Goal: Complete application form

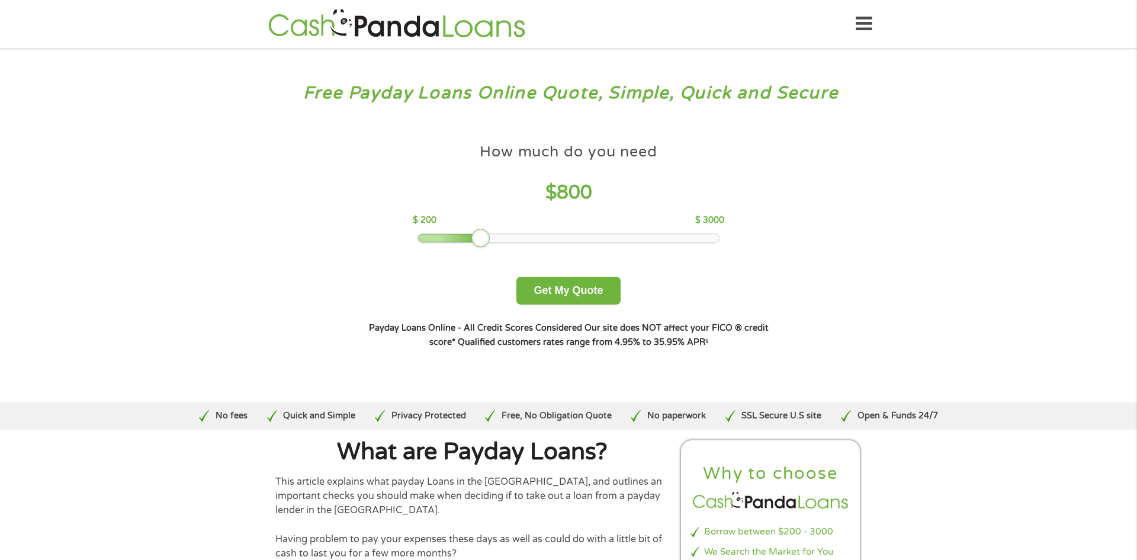
drag, startPoint x: 499, startPoint y: 238, endPoint x: 475, endPoint y: 248, distance: 25.7
click at [475, 248] on div "How much do you need $ 800 $ 200 $ 3000 Get My Quote" at bounding box center [568, 220] width 415 height 167
click at [567, 291] on button "Get My Quote" at bounding box center [568, 291] width 104 height 28
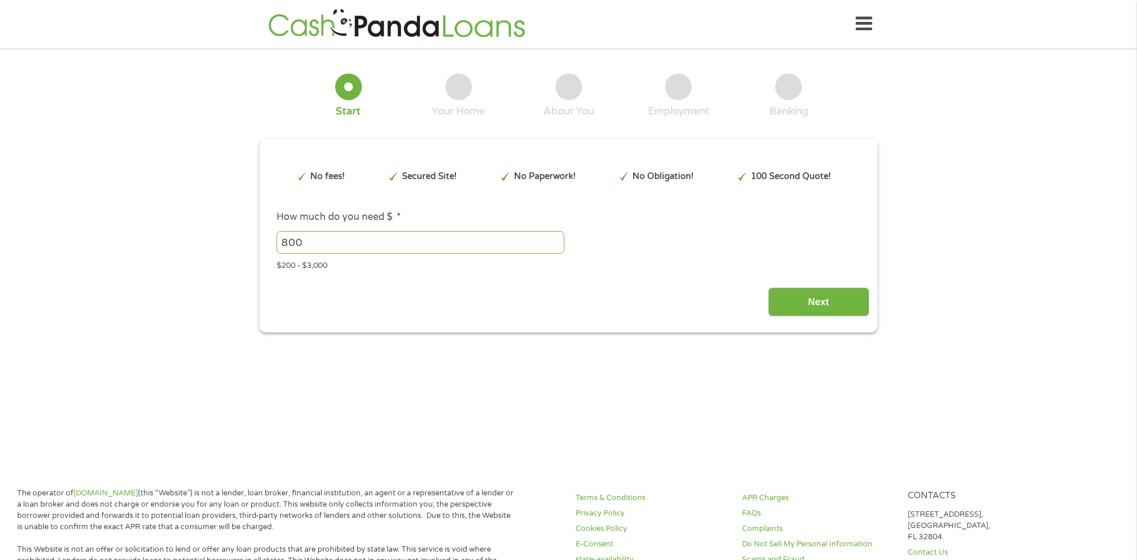
type input "Cj0KCQjwzOvEBhDVARIsADHfJJRPdvKA_7pBqIVh4bAQQAwzUgwe697TNBwo2UisaNC-qGuuetvZ3qY…"
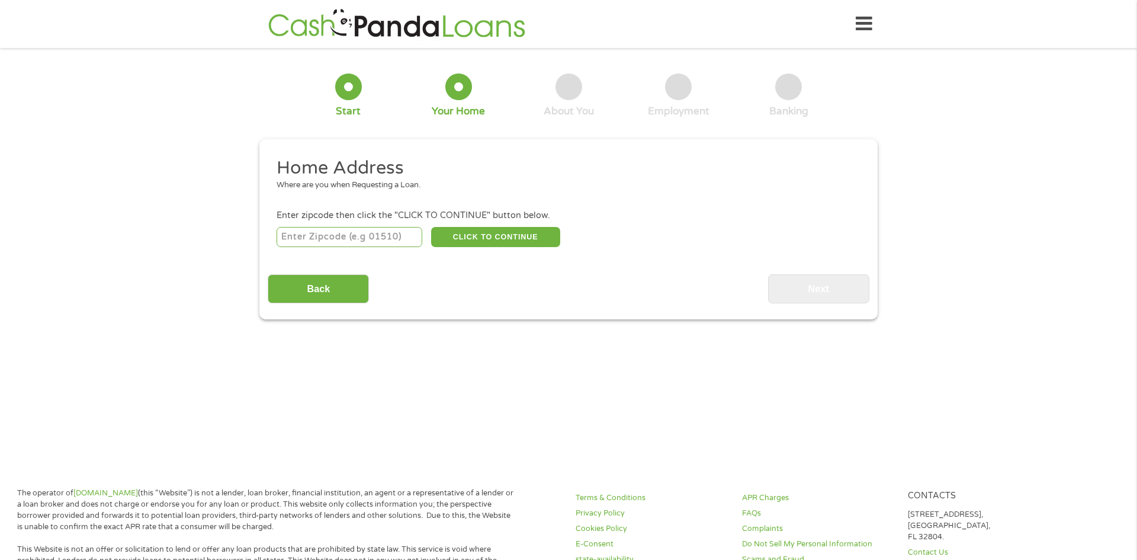
click at [371, 232] on input "number" at bounding box center [350, 237] width 146 height 20
type input "31014"
select select "[US_STATE]"
click at [454, 243] on button "CLICK TO CONTINUE" at bounding box center [495, 237] width 129 height 20
type input "31014"
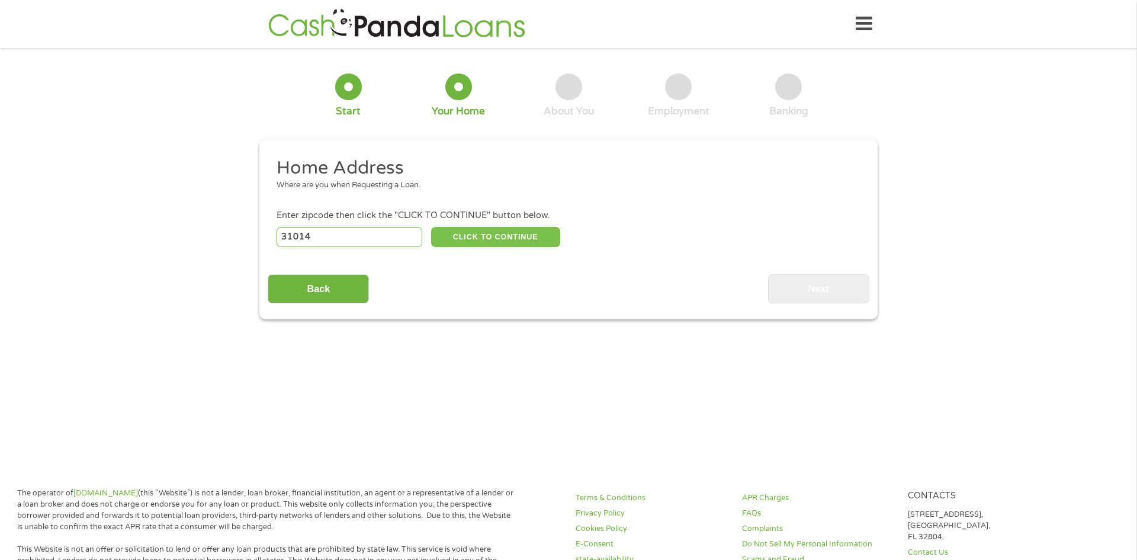
type input "Cochran"
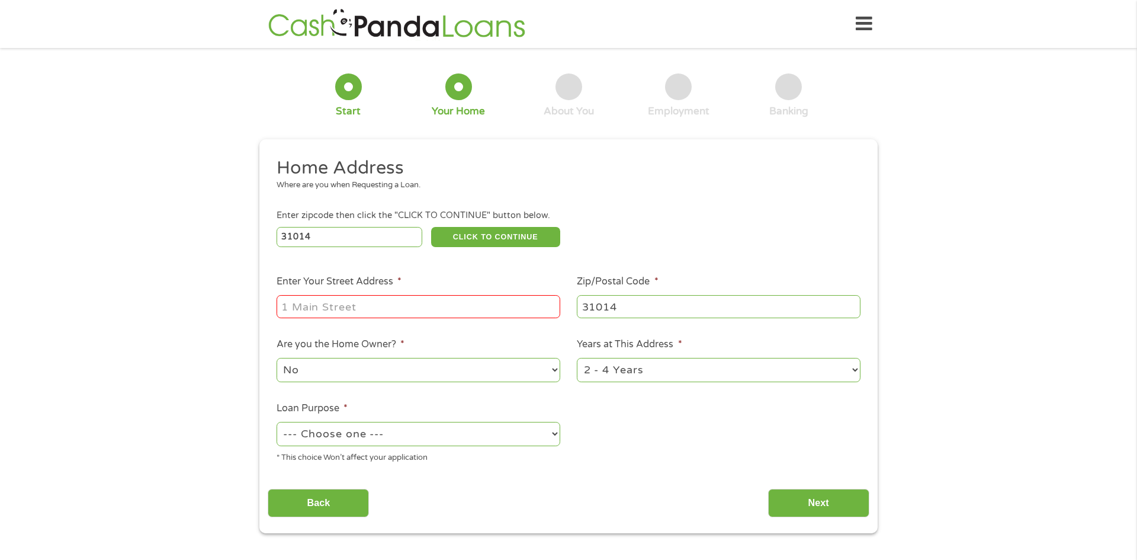
click at [435, 299] on input "Enter Your Street Address *" at bounding box center [419, 306] width 284 height 23
type input "129 Pine Street"
click at [667, 377] on select "1 Year or less 1 - 2 Years 2 - 4 Years Over 4 Years" at bounding box center [719, 370] width 284 height 24
select select "12months"
click at [577, 359] on select "1 Year or less 1 - 2 Years 2 - 4 Years Over 4 Years" at bounding box center [719, 370] width 284 height 24
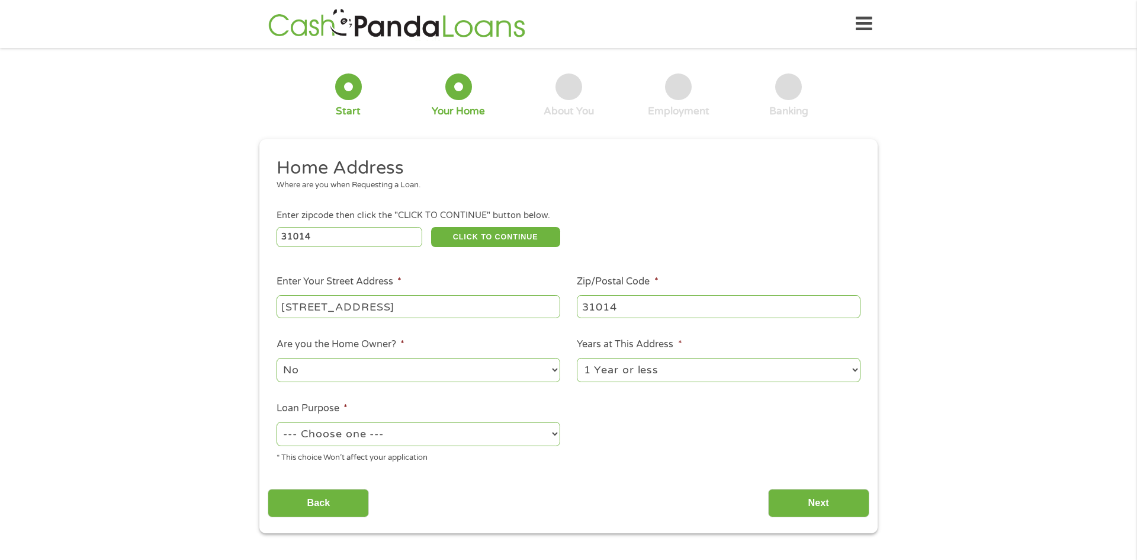
click at [497, 439] on select "--- Choose one --- Pay Bills Debt Consolidation Home Improvement Major Purchase…" at bounding box center [419, 434] width 284 height 24
select select "paybills"
click at [277, 423] on select "--- Choose one --- Pay Bills Debt Consolidation Home Improvement Major Purchase…" at bounding box center [419, 434] width 284 height 24
click at [190, 401] on div "1 Start 2 Your Home 3 About You 4 Employment 5 Banking 6 This field is hidden w…" at bounding box center [568, 294] width 1137 height 477
click at [833, 505] on input "Next" at bounding box center [818, 503] width 101 height 29
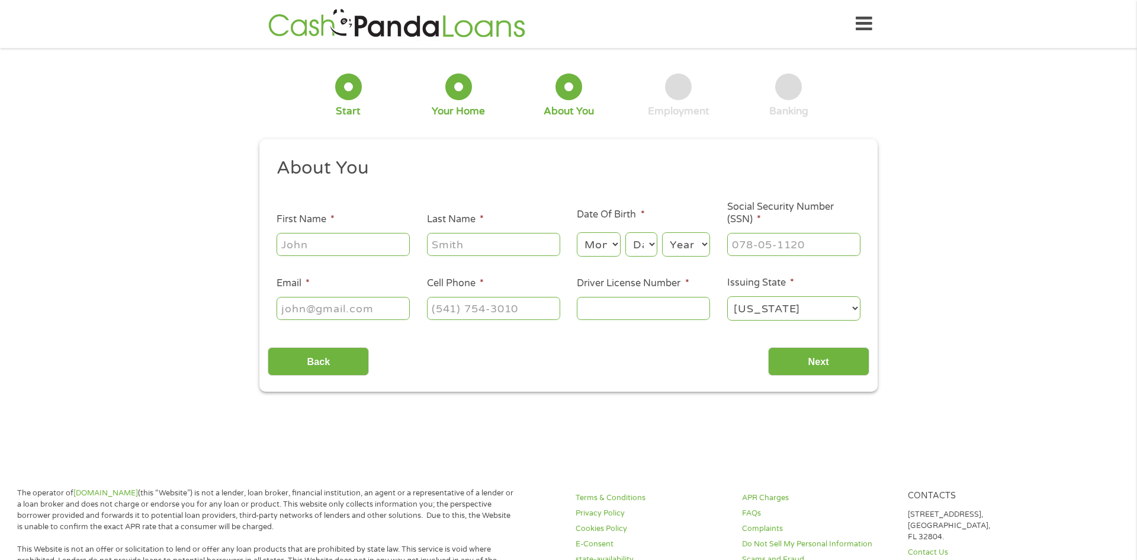
scroll to position [5, 5]
click at [375, 255] on input "First Name *" at bounding box center [343, 244] width 133 height 23
type input "Kellie"
type input "Conley"
type input "kellieconley0523@gmail.com"
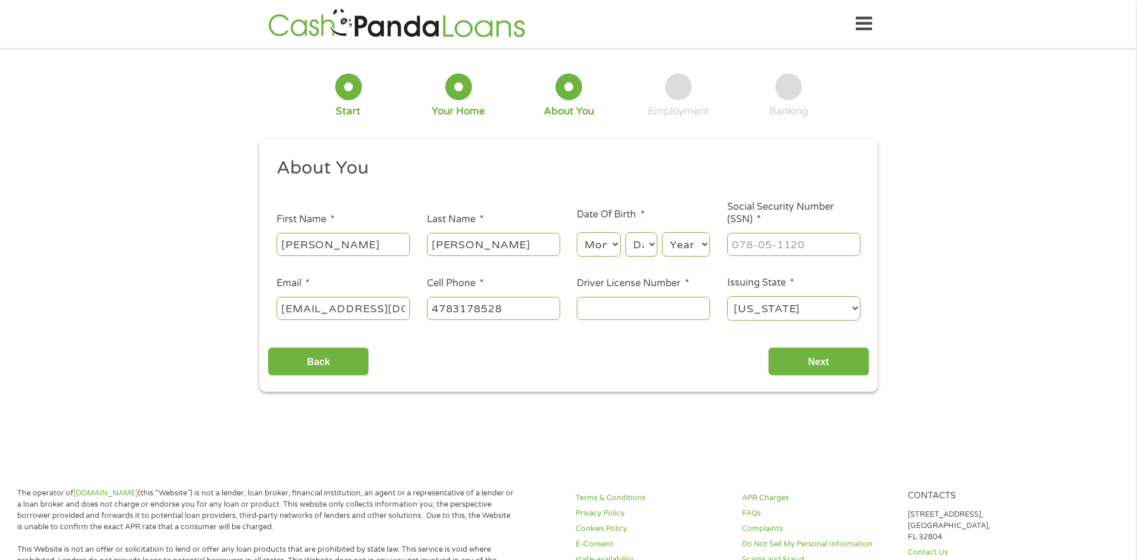
type input "(478) 317-8528"
click at [635, 240] on select "Day 1 2 3 4 5 6 7 8 9 10 11 12 13 14 15 16 17 18 19 20 21 22 23 24 25 26 27 28 …" at bounding box center [641, 244] width 32 height 24
click at [612, 256] on select "Month 1 2 3 4 5 6 7 8 9 10 11 12" at bounding box center [598, 244] width 43 height 24
select select "11"
click at [577, 232] on select "Month 1 2 3 4 5 6 7 8 9 10 11 12" at bounding box center [598, 244] width 43 height 24
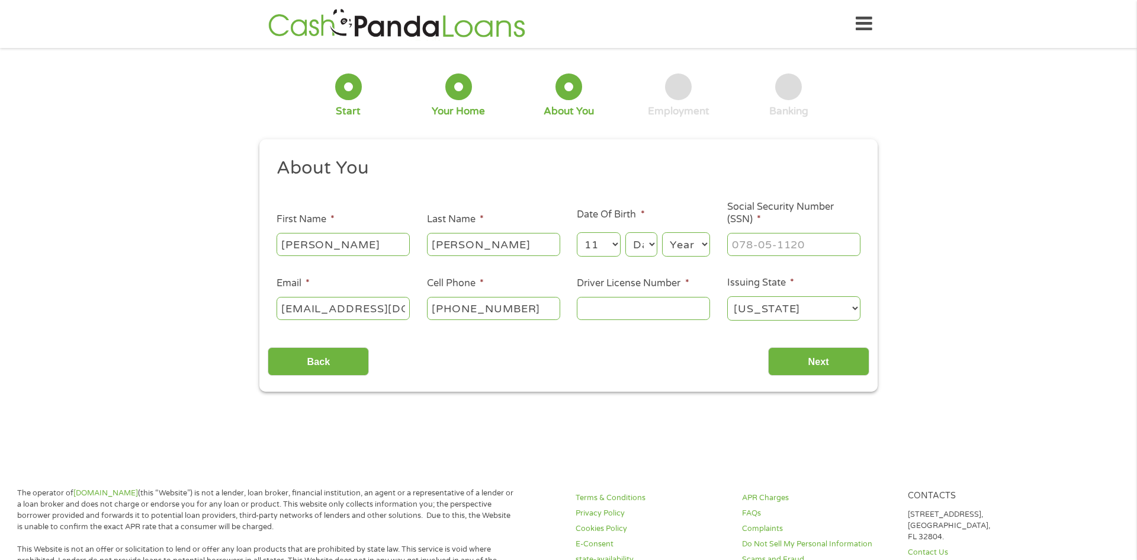
click at [641, 251] on select "Day 1 2 3 4 5 6 7 8 9 10 11 12 13 14 15 16 17 18 19 20 21 22 23 24 25 26 27 28 …" at bounding box center [641, 244] width 32 height 24
select select "12"
click at [625, 232] on select "Day 1 2 3 4 5 6 7 8 9 10 11 12 13 14 15 16 17 18 19 20 21 22 23 24 25 26 27 28 …" at bounding box center [641, 244] width 32 height 24
click at [702, 251] on select "Year 2007 2006 2005 2004 2003 2002 2001 2000 1999 1998 1997 1996 1995 1994 1993…" at bounding box center [686, 244] width 48 height 24
click at [662, 232] on select "Year 2007 2006 2005 2004 2003 2002 2001 2000 1999 1998 1997 1996 1995 1994 1993…" at bounding box center [686, 244] width 48 height 24
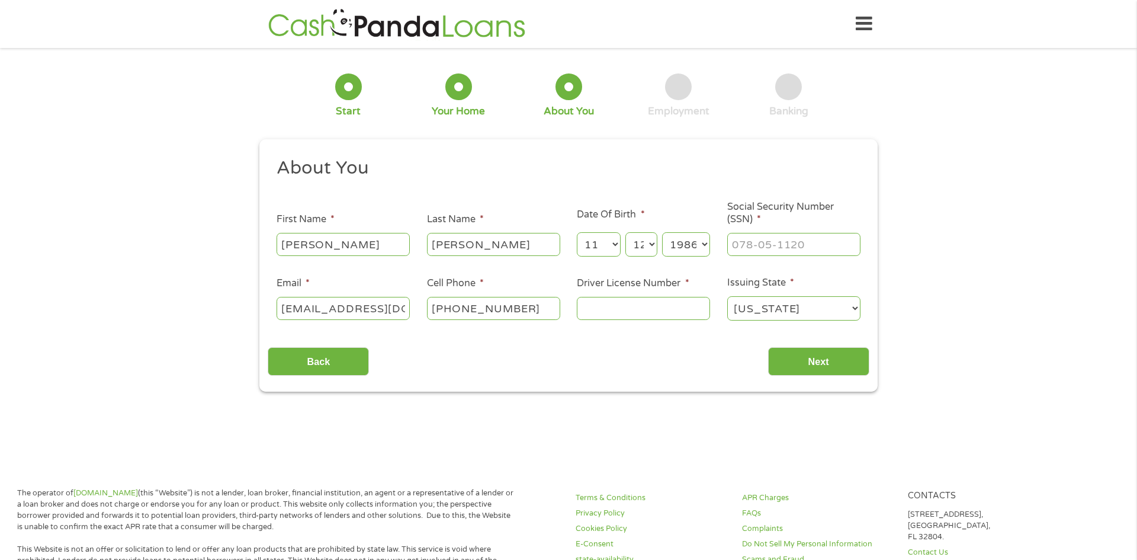
click at [698, 245] on select "Year 2007 2006 2005 2004 2003 2002 2001 2000 1999 1998 1997 1996 1995 1994 1993…" at bounding box center [686, 244] width 48 height 24
select select "1987"
click at [662, 232] on select "Year 2007 2006 2005 2004 2003 2002 2001 2000 1999 1998 1997 1996 1995 1994 1993…" at bounding box center [686, 244] width 48 height 24
click at [757, 246] on input "___-__-____" at bounding box center [793, 244] width 133 height 23
type input "252-63-5027"
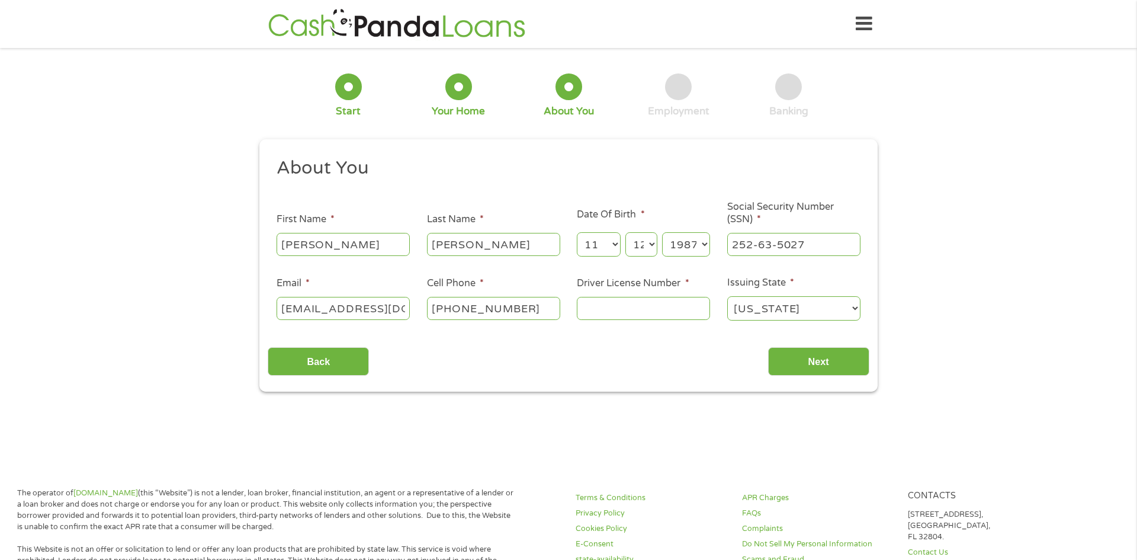
click at [679, 309] on input "Driver License Number *" at bounding box center [643, 308] width 133 height 23
click at [811, 365] on input "Next" at bounding box center [818, 361] width 101 height 29
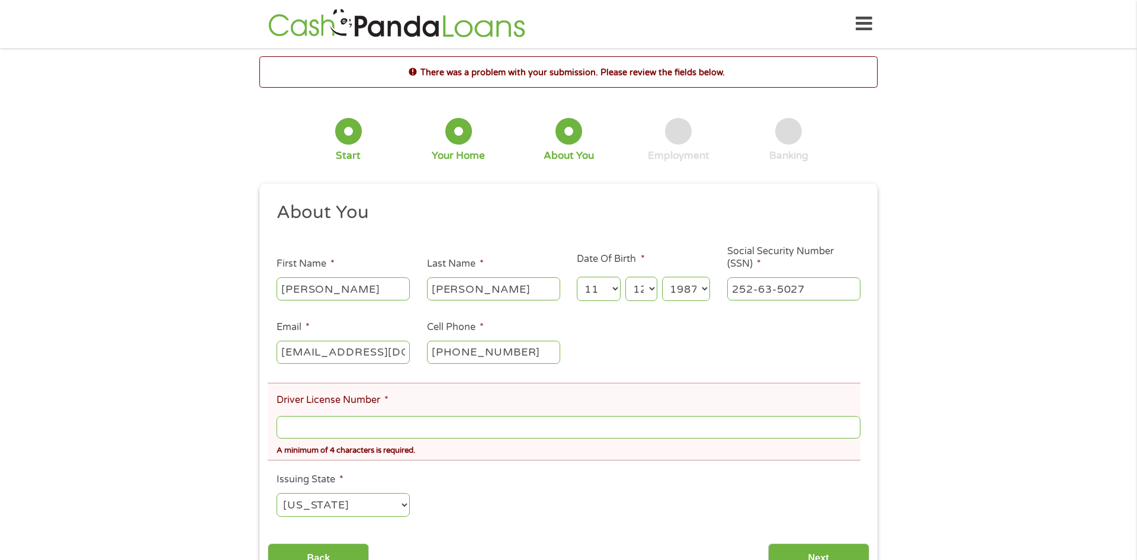
click at [437, 419] on input "Driver License Number *" at bounding box center [569, 427] width 584 height 23
click at [99, 499] on div "There was a problem with your submission. Please review the fields below. 1 Sta…" at bounding box center [568, 322] width 1137 height 532
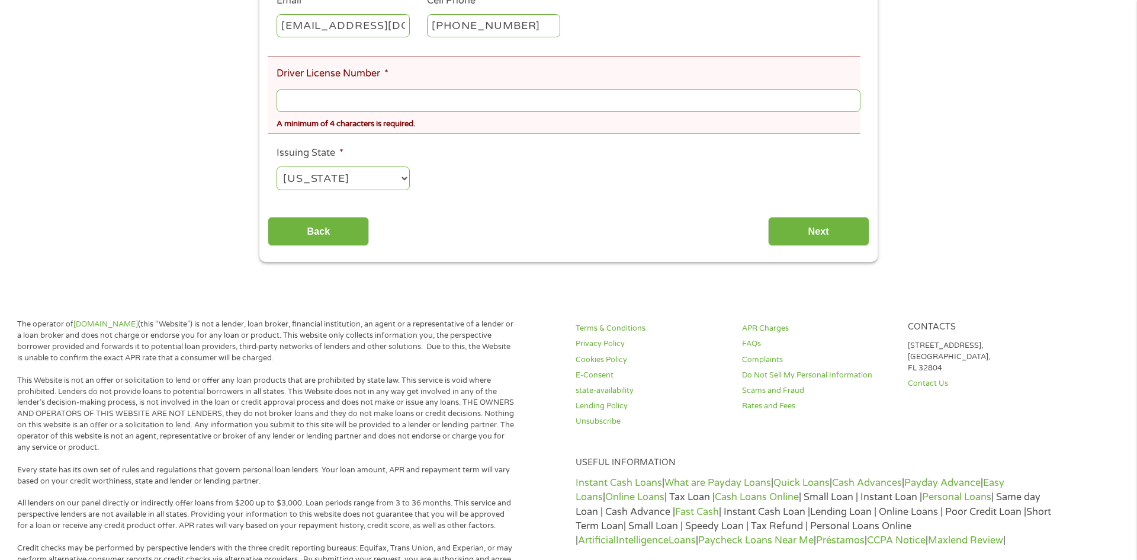
scroll to position [332, 0]
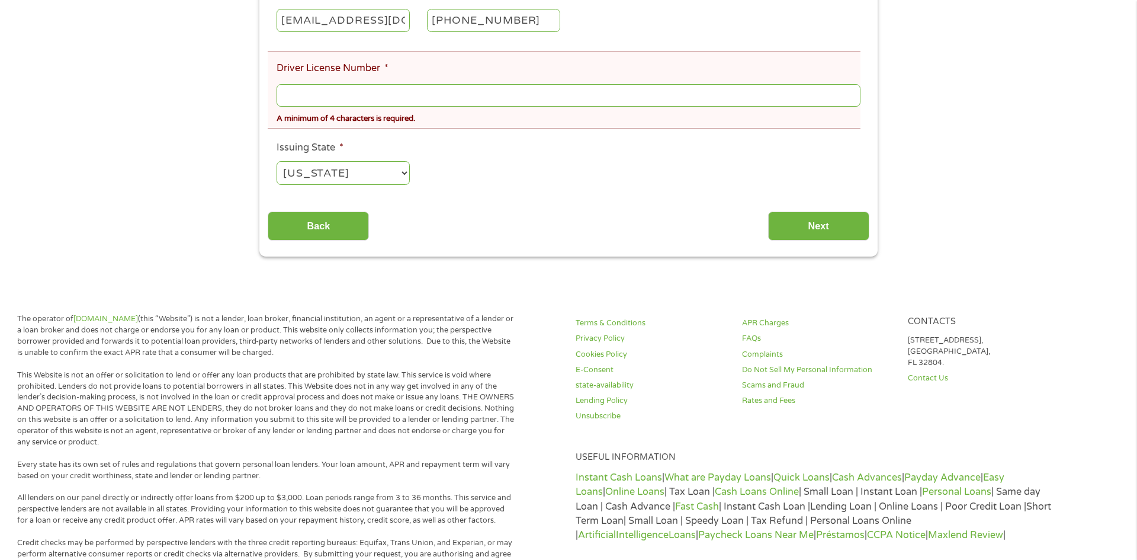
click at [306, 98] on input "Driver License Number *" at bounding box center [569, 95] width 584 height 23
type input "054101671"
click at [777, 225] on input "Next" at bounding box center [818, 225] width 101 height 29
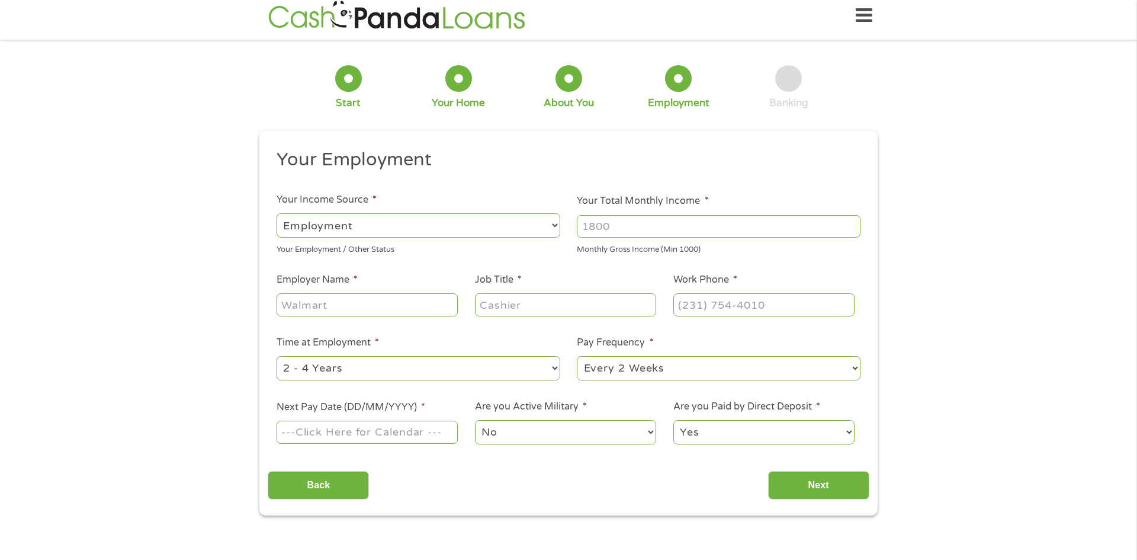
scroll to position [0, 0]
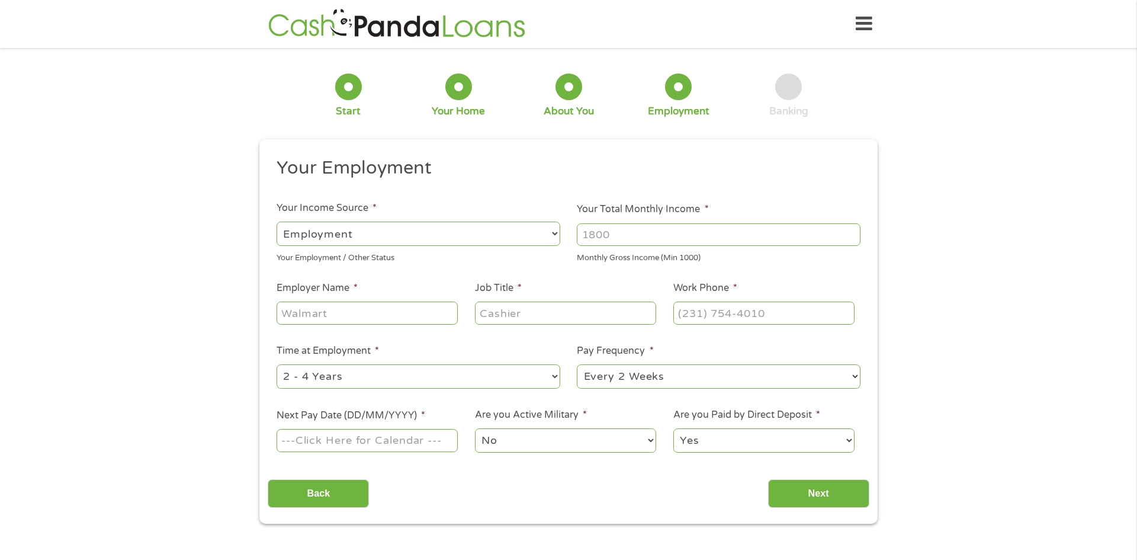
click at [389, 230] on select "--- Choose one --- Employment Self Employed Benefits" at bounding box center [419, 234] width 284 height 24
click at [277, 222] on select "--- Choose one --- Employment Self Employed Benefits" at bounding box center [419, 234] width 284 height 24
click at [580, 233] on input "Your Total Monthly Income *" at bounding box center [719, 234] width 284 height 23
type input "1200"
click at [426, 314] on input "Employer Name *" at bounding box center [367, 312] width 181 height 23
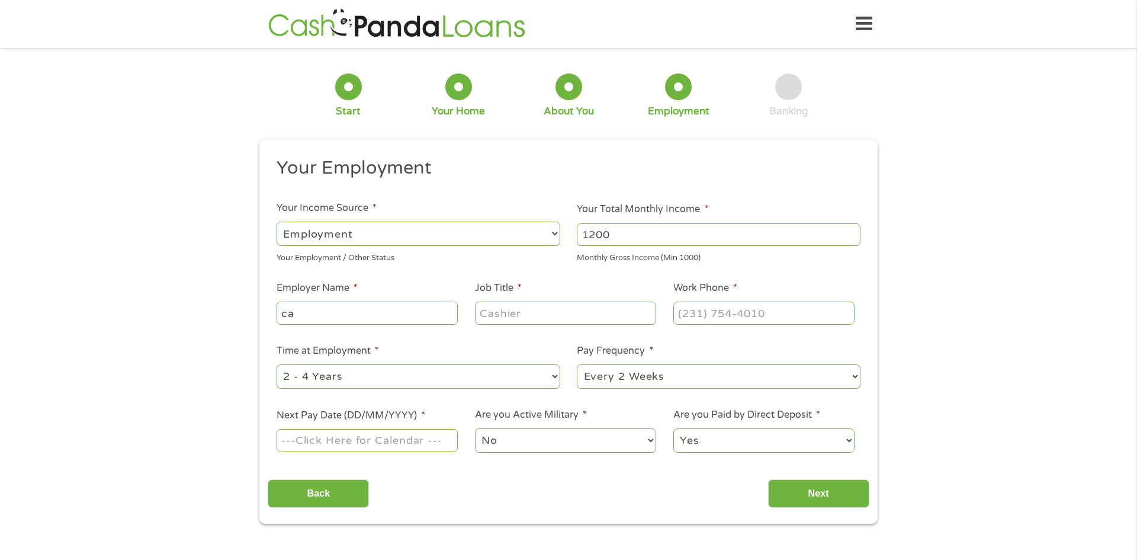
type input "c"
type input "captain d'a"
click at [508, 313] on input "Job Title *" at bounding box center [565, 312] width 181 height 23
type input "cashier"
click at [707, 318] on input "(___) ___-____" at bounding box center [763, 312] width 181 height 23
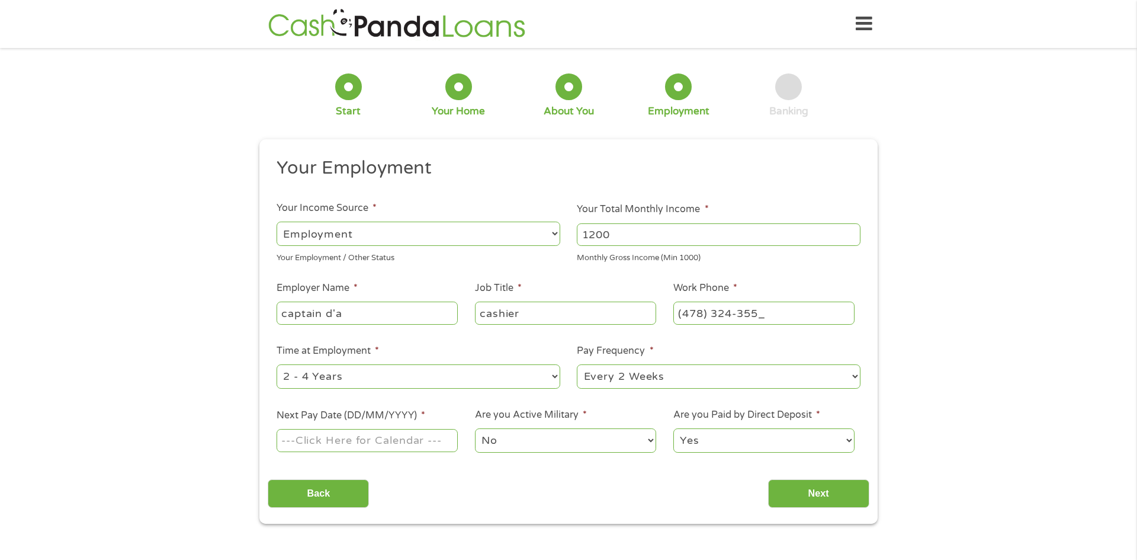
type input "(478) 324-3554"
click at [424, 382] on select "--- Choose one --- 1 Year or less 1 - 2 Years 2 - 4 Years Over 4 Years" at bounding box center [419, 376] width 284 height 24
select select "12months"
click at [277, 364] on select "--- Choose one --- 1 Year or less 1 - 2 Years 2 - 4 Years Over 4 Years" at bounding box center [419, 376] width 284 height 24
click at [665, 382] on select "--- Choose one --- Every 2 Weeks Every Week Monthly Semi-Monthly" at bounding box center [719, 376] width 284 height 24
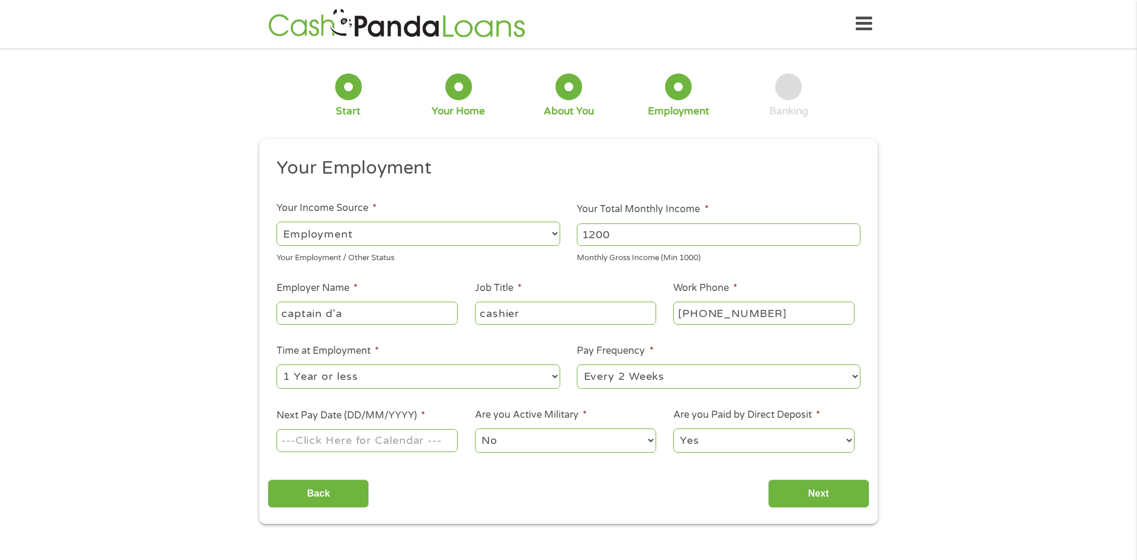
click at [577, 364] on select "--- Choose one --- Every 2 Weeks Every Week Monthly Semi-Monthly" at bounding box center [719, 376] width 284 height 24
click at [410, 443] on input "Next Pay Date (DD/MM/YYYY) *" at bounding box center [367, 440] width 181 height 23
type input "20/08/2025"
click at [508, 451] on select "No Yes" at bounding box center [565, 440] width 181 height 24
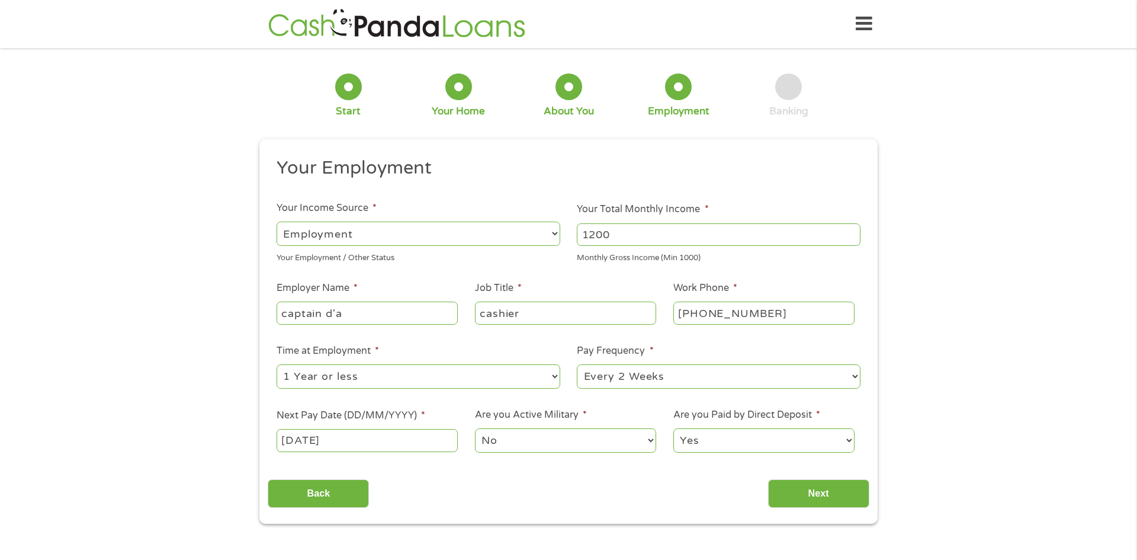
click at [765, 441] on select "Yes No" at bounding box center [763, 440] width 181 height 24
click at [673, 428] on select "Yes No" at bounding box center [763, 440] width 181 height 24
click at [850, 502] on input "Next" at bounding box center [818, 493] width 101 height 29
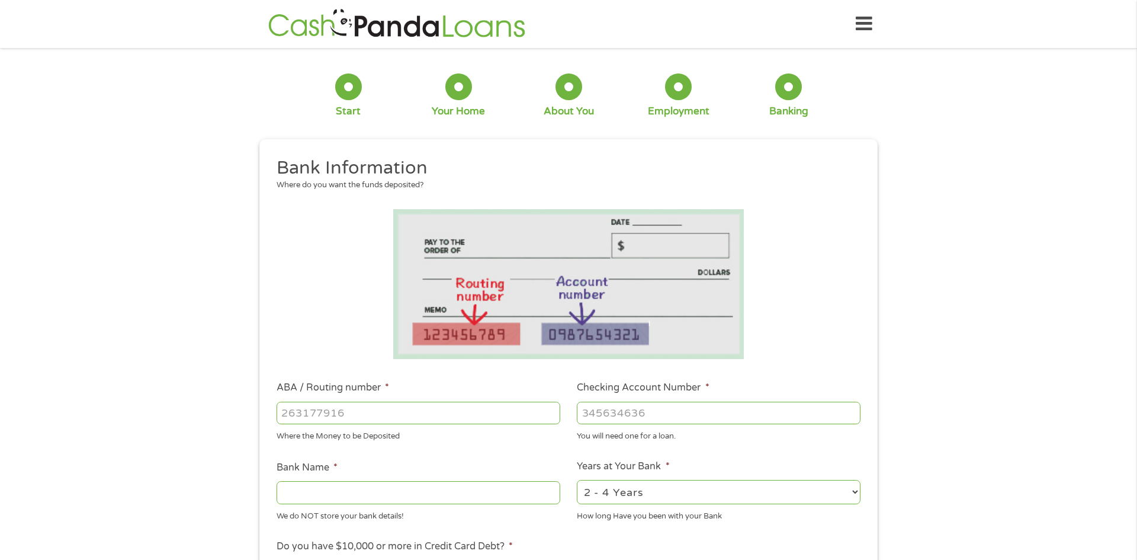
scroll to position [5, 5]
click at [113, 490] on div "1 Start 2 Your Home 3 About You 4 Employment 5 Banking 6 This field is hidden w…" at bounding box center [568, 431] width 1137 height 751
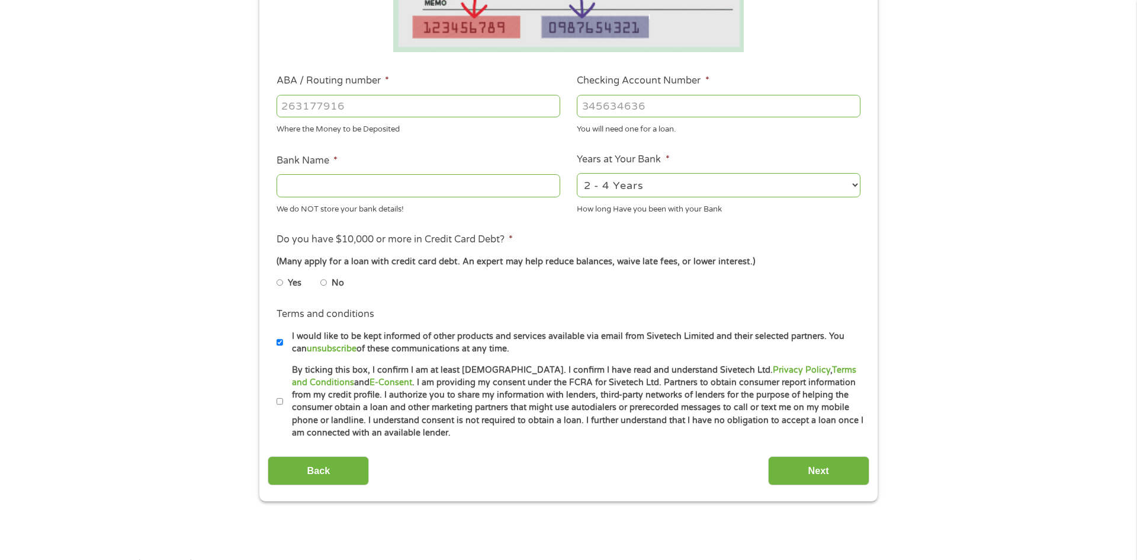
scroll to position [308, 0]
click at [361, 111] on input "ABA / Routing number *" at bounding box center [419, 105] width 284 height 23
type input "041215663"
type input "SUTTON BANK"
type input "041215663"
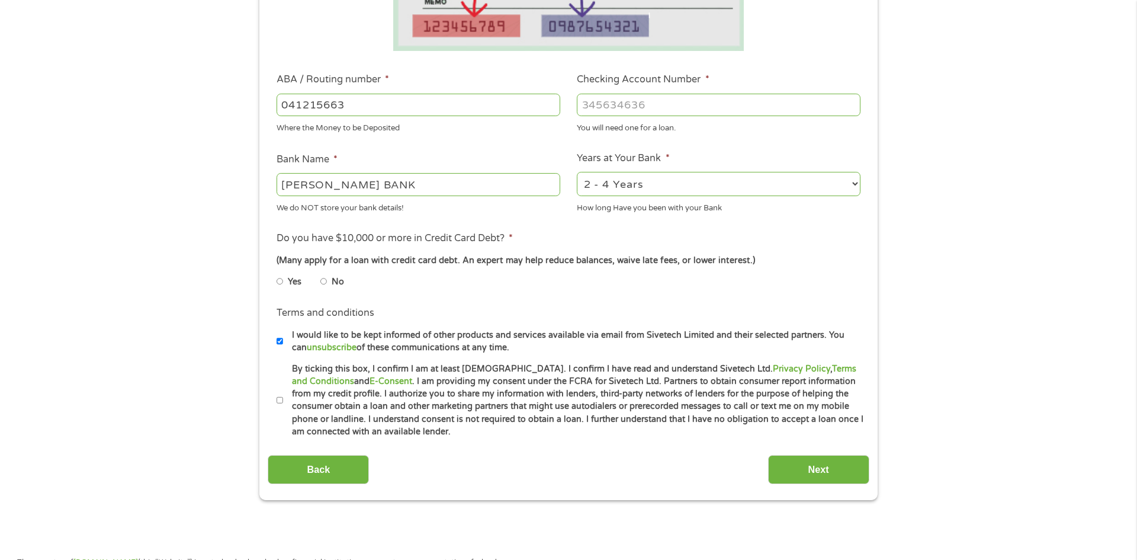
click at [670, 100] on input "Checking Account Number *" at bounding box center [719, 105] width 284 height 23
type input "1338841332060"
click at [613, 191] on select "2 - 4 Years 6 - 12 Months 1 - 2 Years Over 4 Years" at bounding box center [719, 184] width 284 height 24
click at [577, 172] on select "2 - 4 Years 6 - 12 Months 1 - 2 Years Over 4 Years" at bounding box center [719, 184] width 284 height 24
click at [325, 284] on input "No" at bounding box center [323, 281] width 7 height 19
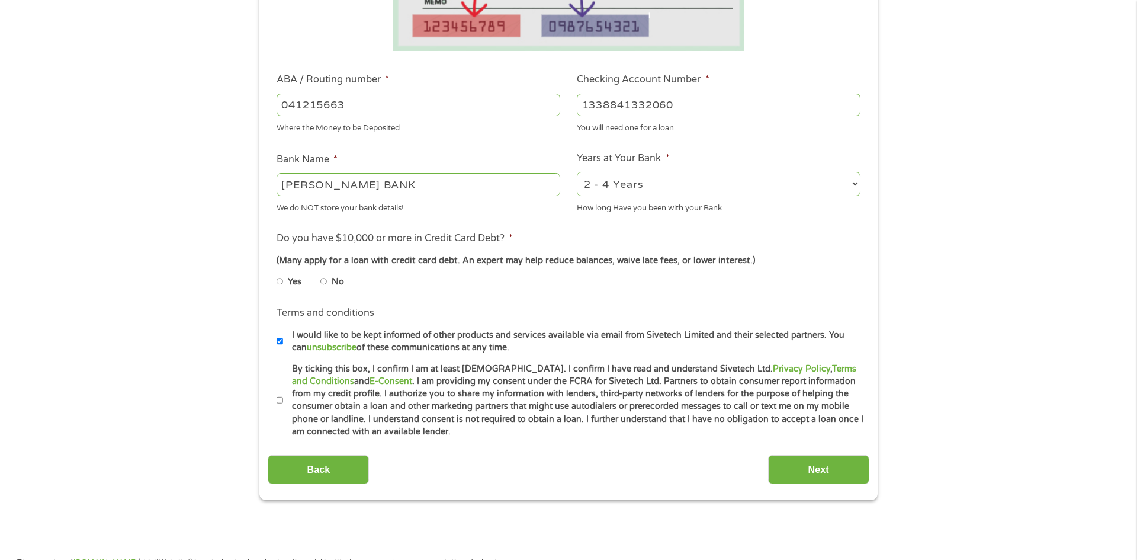
radio input "true"
click at [280, 396] on input "By ticking this box, I confirm I am at least 18 years old. I confirm I have rea…" at bounding box center [280, 400] width 7 height 19
checkbox input "true"
click at [830, 466] on input "Next" at bounding box center [818, 469] width 101 height 29
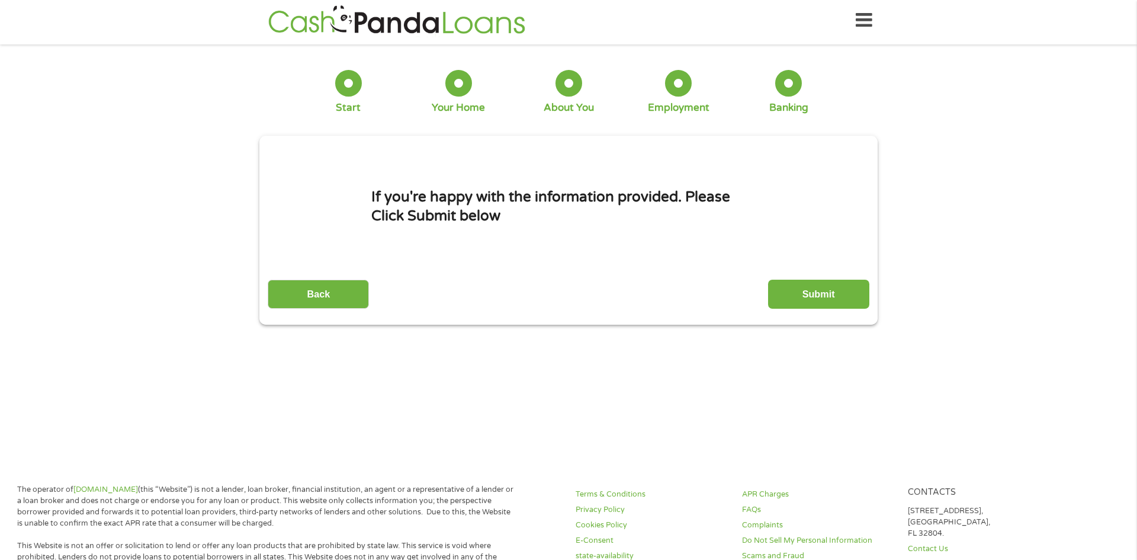
scroll to position [0, 0]
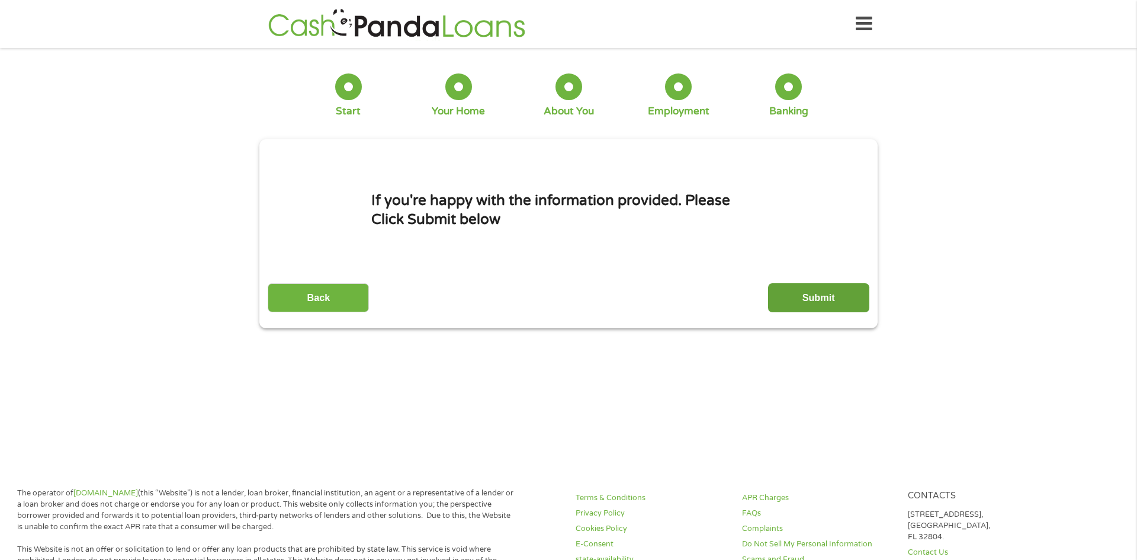
click at [806, 293] on input "Submit" at bounding box center [818, 297] width 101 height 29
